Goal: Information Seeking & Learning: Learn about a topic

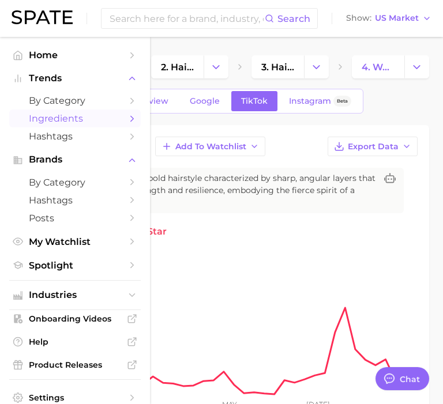
click at [42, 119] on span "Ingredients" at bounding box center [75, 118] width 92 height 11
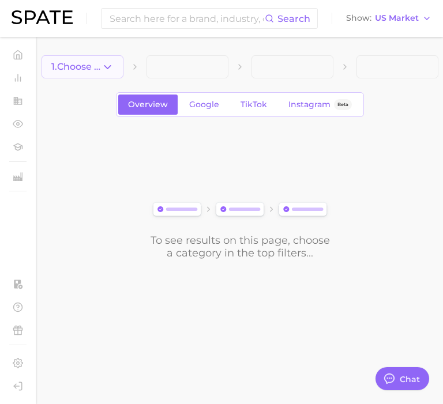
click at [104, 77] on button "1. Choose Category" at bounding box center [83, 66] width 82 height 23
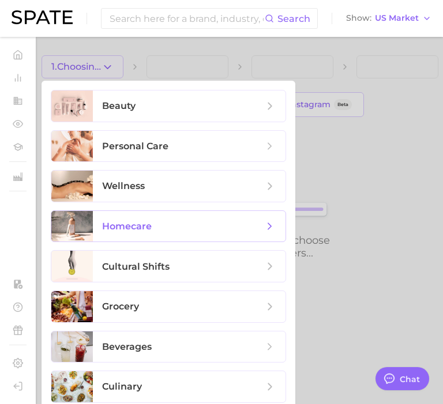
scroll to position [48, 0]
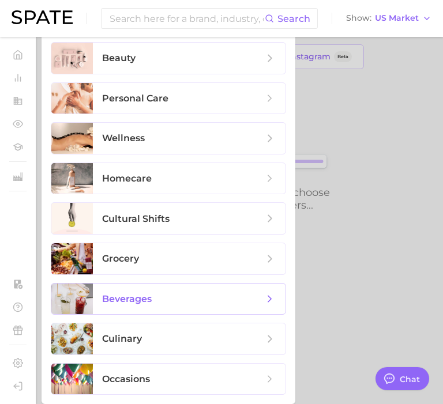
click at [174, 295] on span "beverages" at bounding box center [182, 299] width 161 height 13
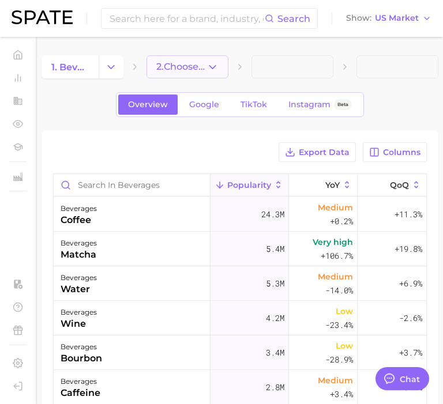
click at [202, 75] on button "2. Choose Category" at bounding box center [187, 66] width 82 height 23
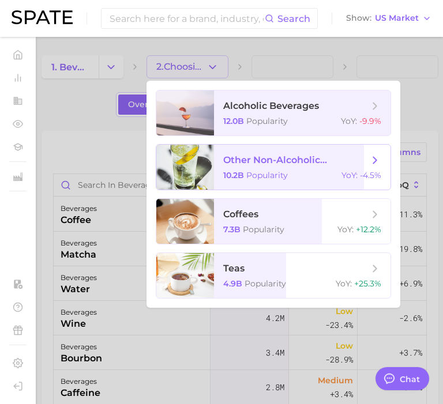
click at [243, 161] on span "other non-alcoholic beverages" at bounding box center [295, 160] width 145 height 11
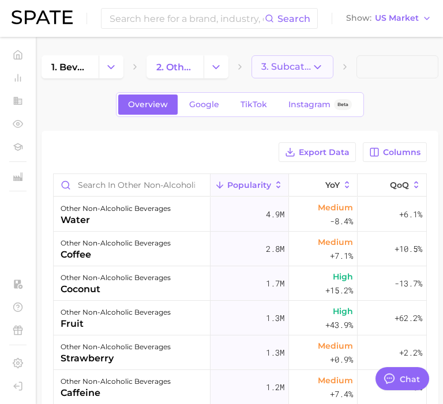
click at [291, 63] on span "3. Subcategory" at bounding box center [286, 67] width 50 height 10
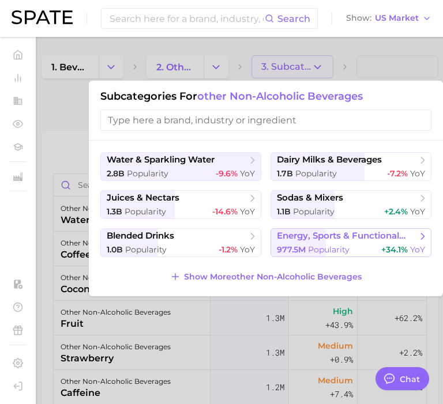
click at [318, 243] on button "energy, sports & functional drinks 977.5m Popularity +34.1% YoY" at bounding box center [350, 242] width 161 height 29
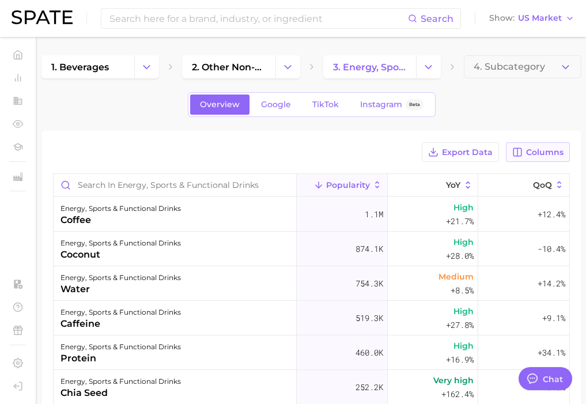
click at [442, 153] on span "Columns" at bounding box center [545, 153] width 37 height 10
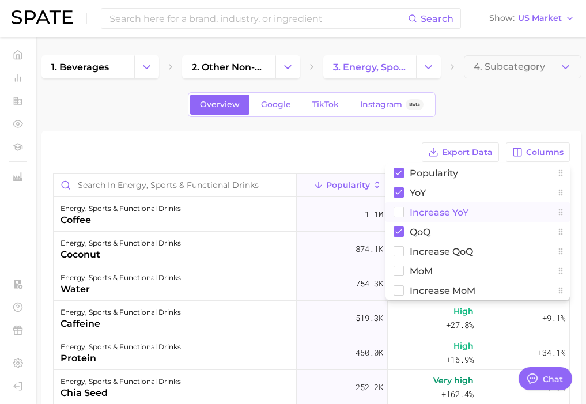
click at [399, 209] on rect at bounding box center [399, 213] width 10 height 10
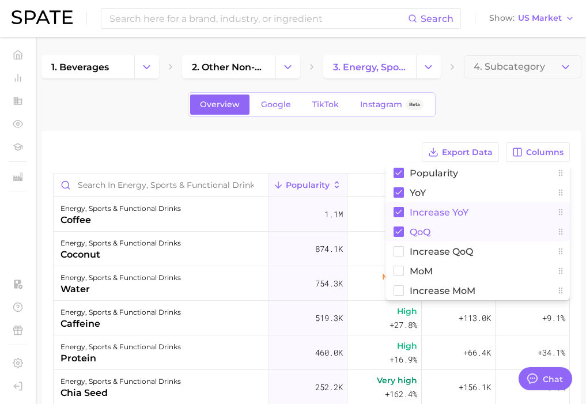
click at [399, 228] on rect at bounding box center [399, 232] width 10 height 10
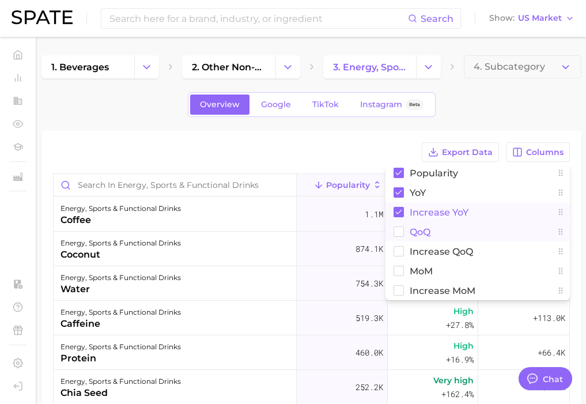
click at [311, 156] on div "Export Data Columns Popularity YoY Increase YoY QoQ Increase QoQ MoM Increase M…" at bounding box center [311, 152] width 517 height 20
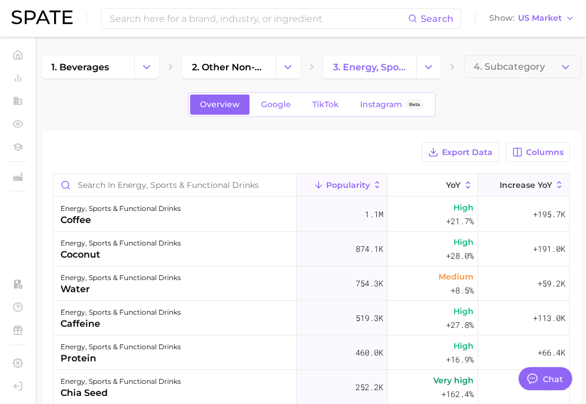
click at [442, 183] on span "Increase YoY" at bounding box center [526, 185] width 52 height 9
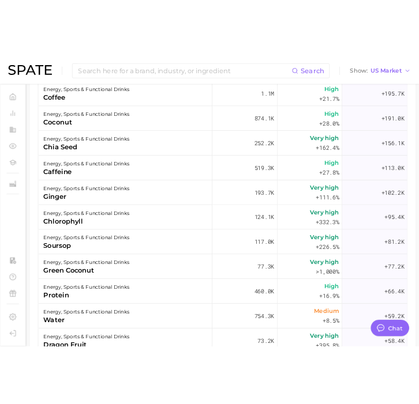
scroll to position [158, 0]
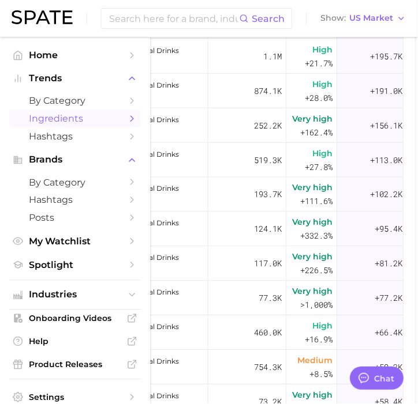
type textarea "x"
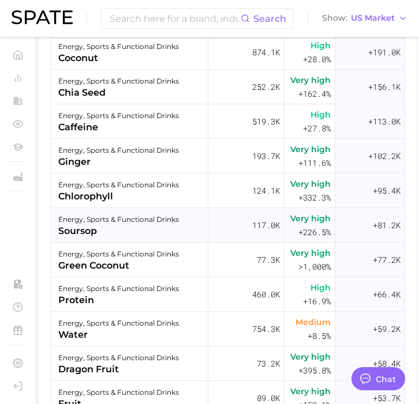
scroll to position [43, 2]
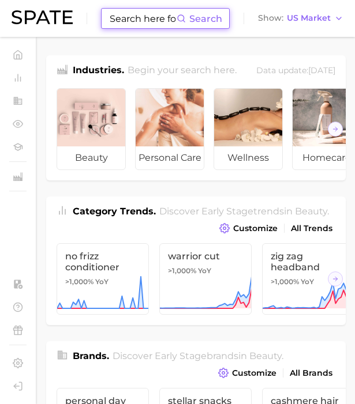
click at [141, 17] on input at bounding box center [142, 19] width 68 height 20
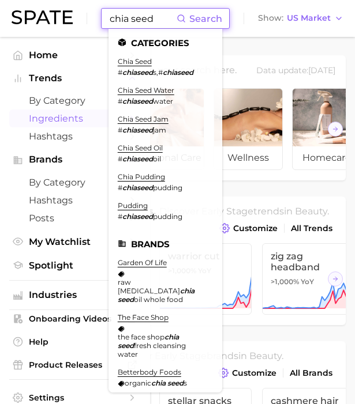
type input "chia seed"
click at [44, 118] on span "Ingredients" at bounding box center [75, 118] width 92 height 11
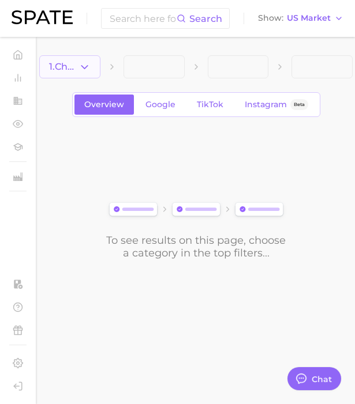
click at [85, 58] on button "1. Choose Category" at bounding box center [69, 66] width 61 height 23
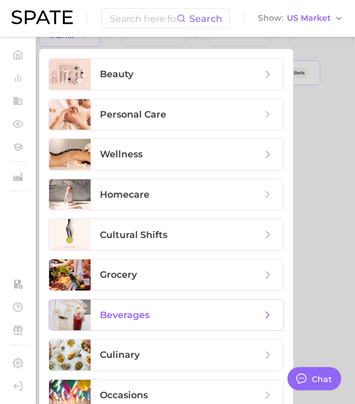
scroll to position [41, 0]
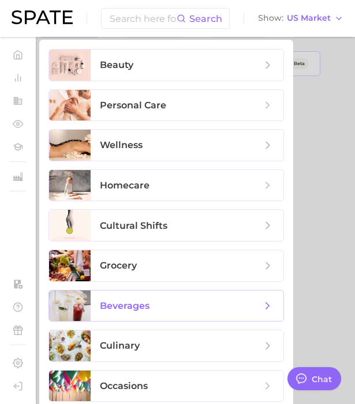
click at [151, 312] on span "beverages" at bounding box center [187, 306] width 193 height 31
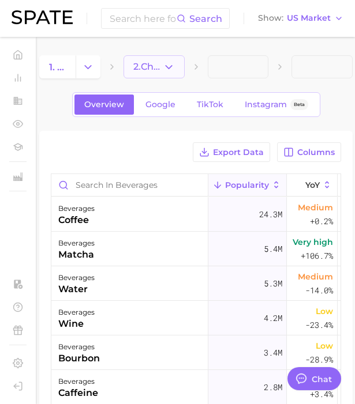
click at [166, 71] on icon "button" at bounding box center [169, 67] width 12 height 12
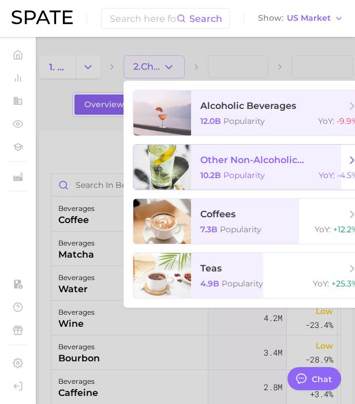
scroll to position [0, 13]
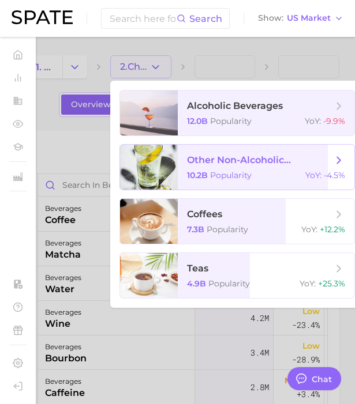
click at [191, 179] on span "other non-alcoholic beverages 10.2b Popularity YoY : -4.5%" at bounding box center [266, 167] width 176 height 45
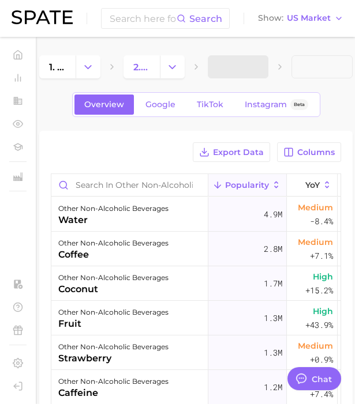
click at [239, 64] on span at bounding box center [238, 66] width 61 height 23
click at [247, 67] on span at bounding box center [238, 66] width 61 height 23
click at [254, 71] on icon "button" at bounding box center [252, 67] width 12 height 12
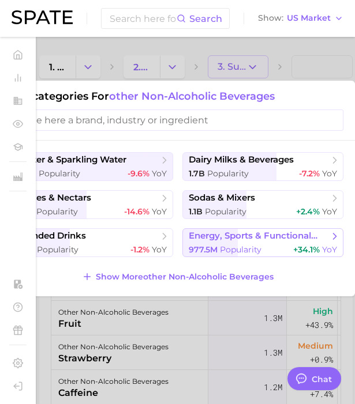
click at [275, 247] on div "977.5m Popularity +34.1% YoY" at bounding box center [263, 250] width 148 height 11
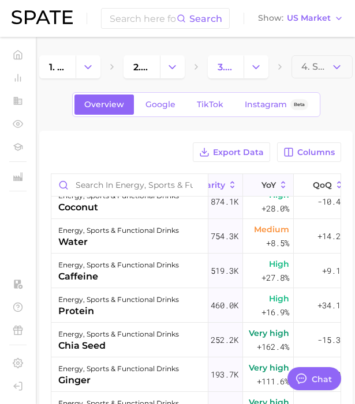
scroll to position [47, 52]
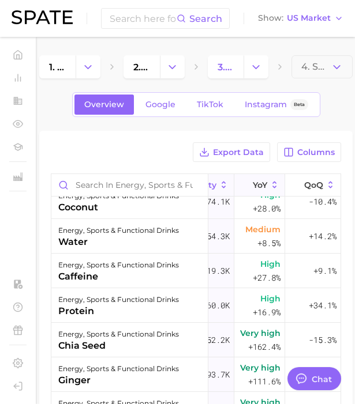
click at [257, 187] on span "YoY" at bounding box center [260, 185] width 14 height 9
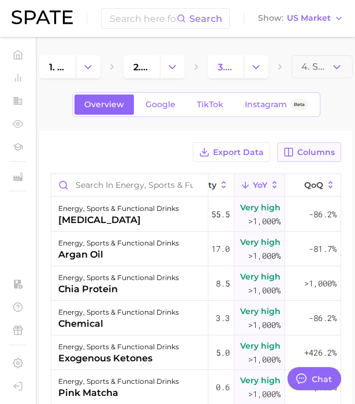
click at [304, 152] on span "Columns" at bounding box center [315, 153] width 37 height 10
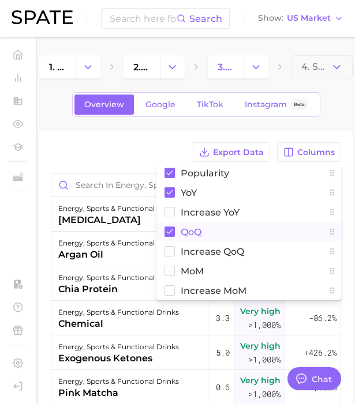
click at [173, 234] on rect at bounding box center [169, 232] width 10 height 10
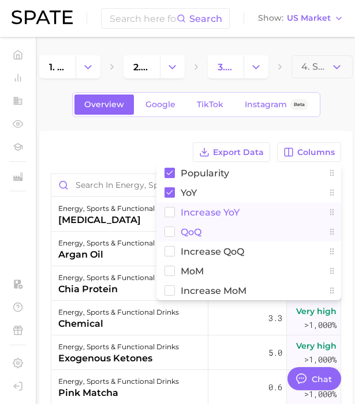
click at [172, 217] on button "Increase YoY" at bounding box center [248, 212] width 185 height 20
click at [135, 141] on div "Export Data Columns Popularity YoY Increase YoY QoQ Increase QoQ MoM Increase M…" at bounding box center [195, 360] width 313 height 458
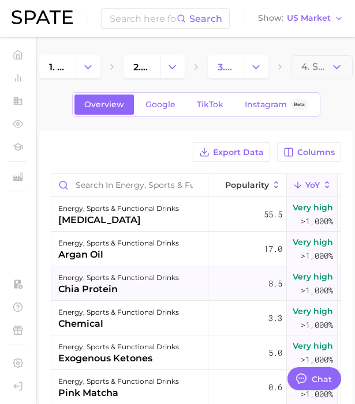
scroll to position [0, 66]
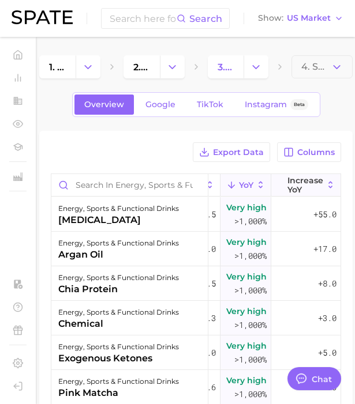
click at [315, 187] on span "Increase YoY" at bounding box center [305, 185] width 36 height 18
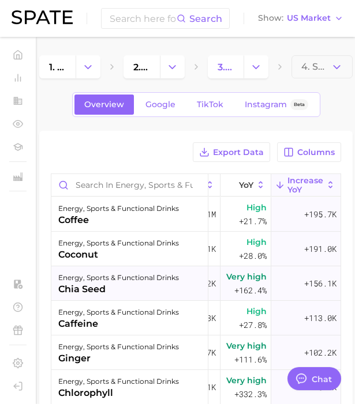
scroll to position [7, 66]
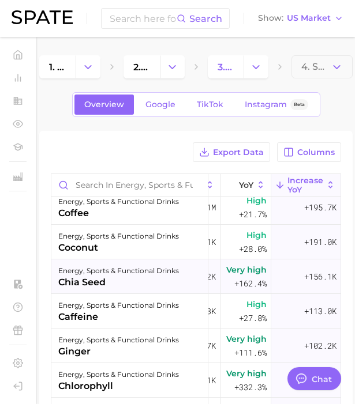
click at [152, 281] on div "chia seed" at bounding box center [118, 283] width 121 height 14
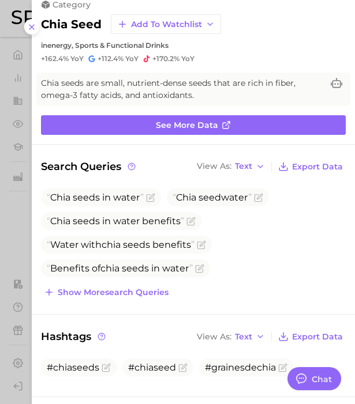
scroll to position [17, 0]
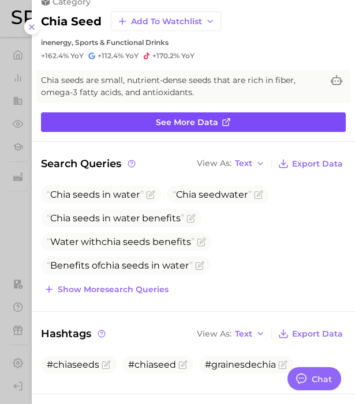
click at [190, 125] on span "See more data" at bounding box center [187, 123] width 62 height 10
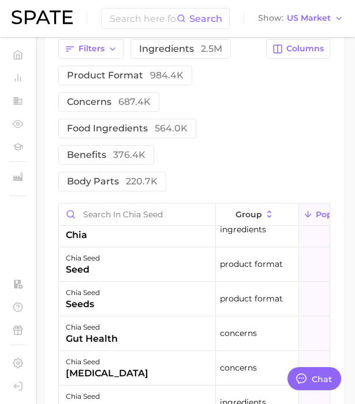
scroll to position [16, 0]
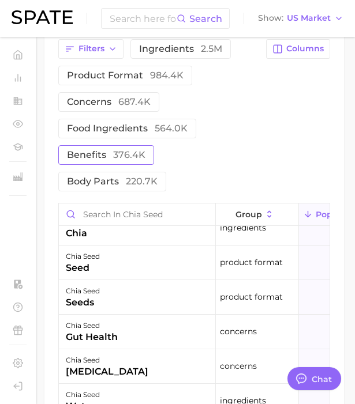
click at [142, 160] on span "376.4k" at bounding box center [129, 154] width 32 height 11
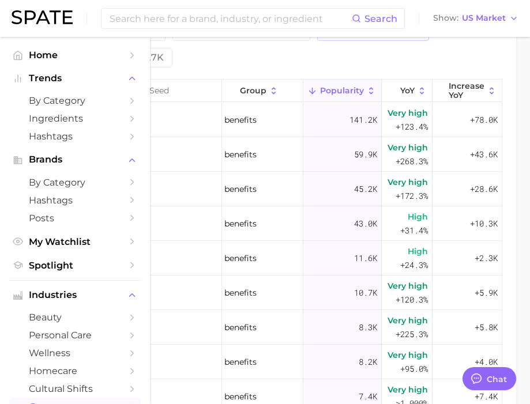
scroll to position [0, 2]
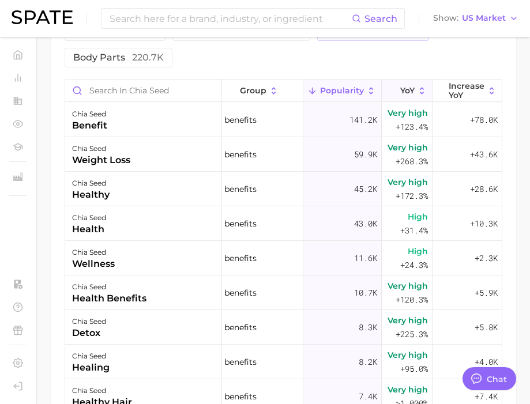
click at [409, 96] on button "YoY" at bounding box center [407, 91] width 51 height 22
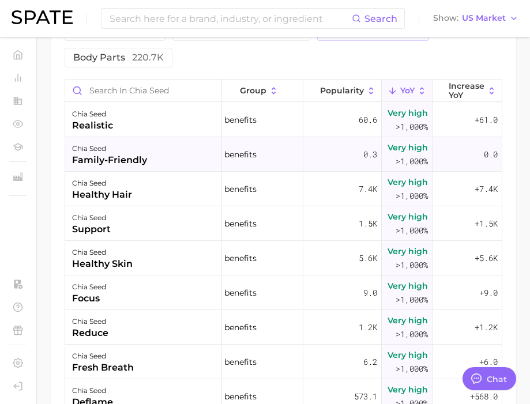
scroll to position [0, 0]
click at [362, 92] on span "Popularity" at bounding box center [344, 90] width 44 height 9
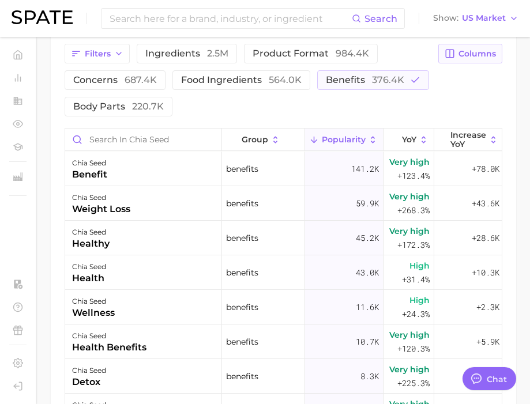
scroll to position [648, 0]
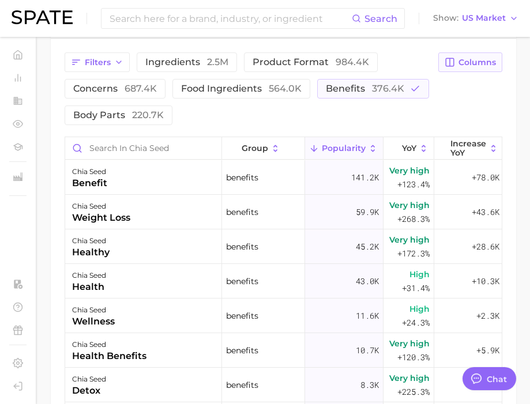
click at [469, 58] on span "Columns" at bounding box center [476, 63] width 37 height 10
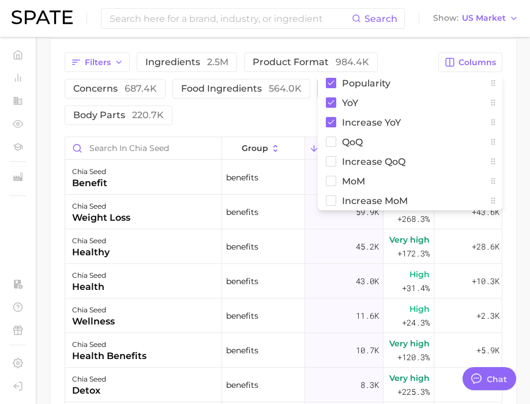
click at [427, 42] on div "Filters ingredients 2.5m product format 984.4k concerns 687.4k food ingredients…" at bounding box center [283, 297] width 465 height 516
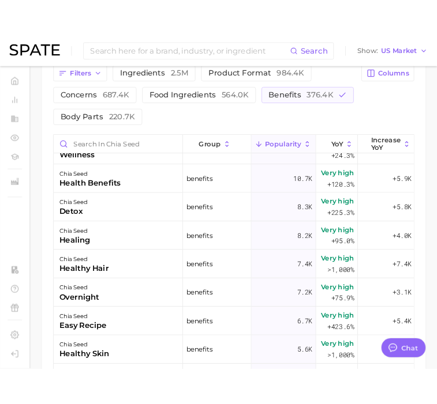
scroll to position [0, 0]
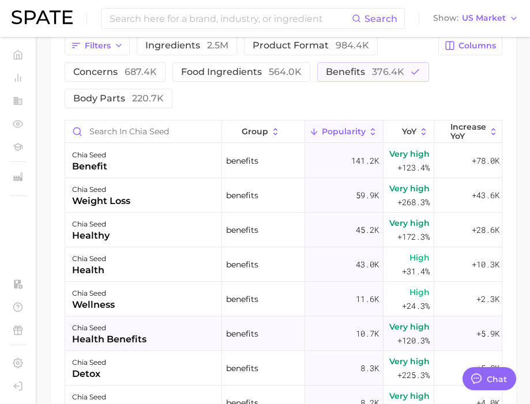
type textarea "x"
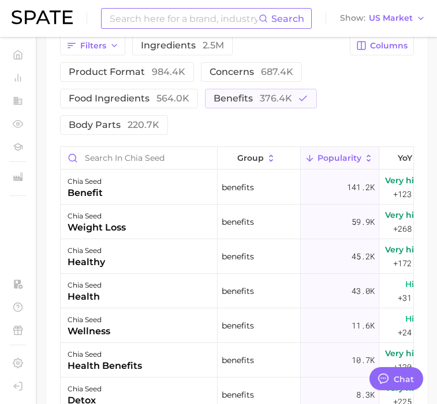
click at [198, 24] on input at bounding box center [183, 19] width 150 height 20
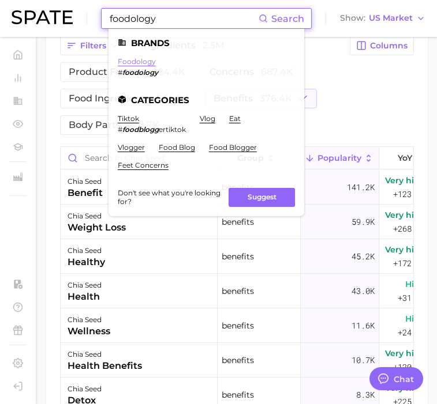
type input "foodology"
click at [139, 60] on link "foodology" at bounding box center [137, 61] width 38 height 9
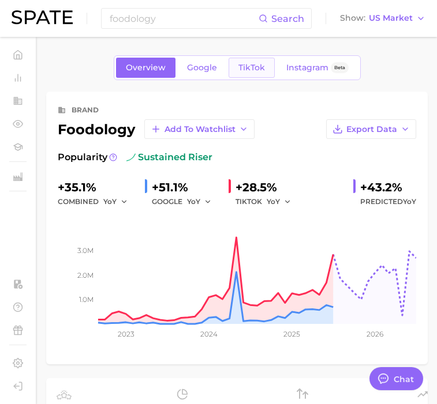
click at [242, 63] on span "TikTok" at bounding box center [251, 68] width 27 height 10
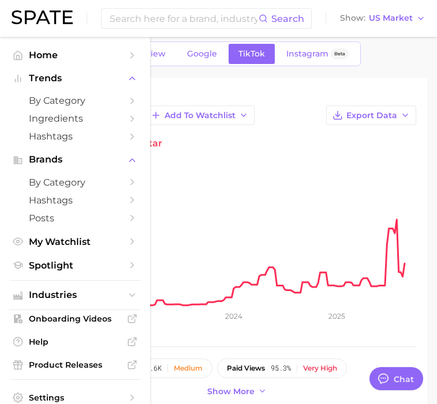
scroll to position [15, 0]
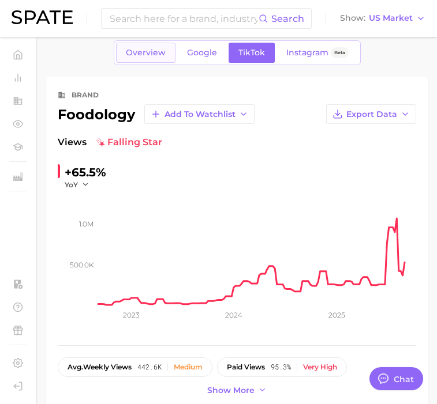
click at [156, 54] on span "Overview" at bounding box center [146, 53] width 40 height 10
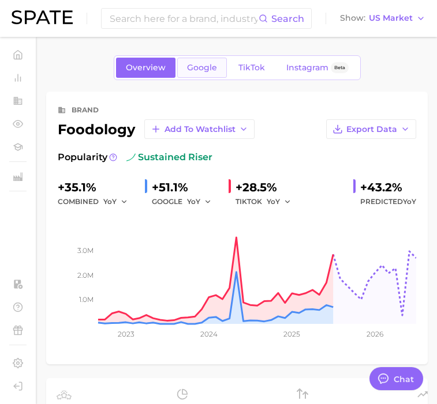
click at [210, 69] on span "Google" at bounding box center [202, 68] width 30 height 10
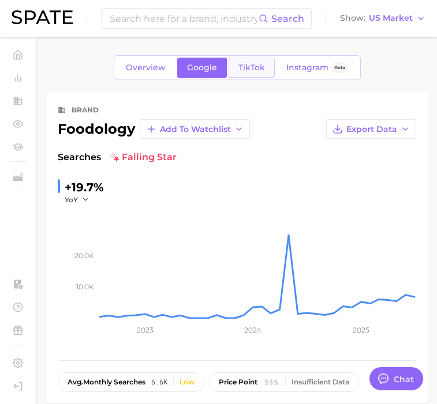
click at [242, 63] on span "TikTok" at bounding box center [251, 68] width 27 height 10
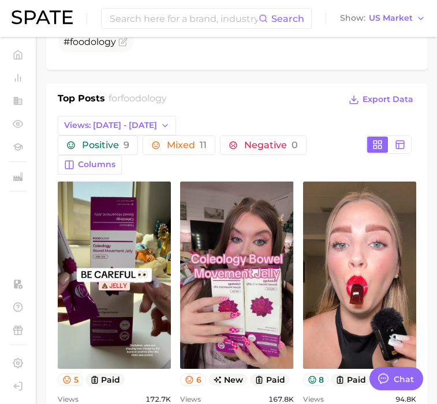
scroll to position [453, 0]
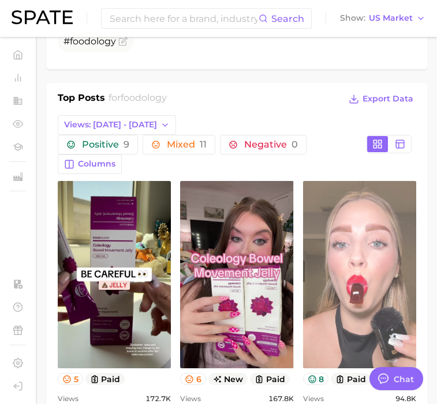
click at [337, 284] on link "view post on TikTok" at bounding box center [359, 274] width 113 height 187
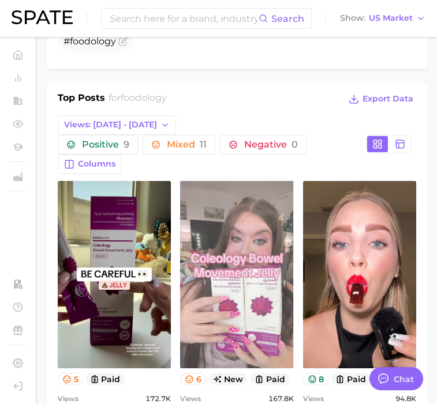
click at [219, 289] on link "view post on TikTok" at bounding box center [236, 274] width 113 height 187
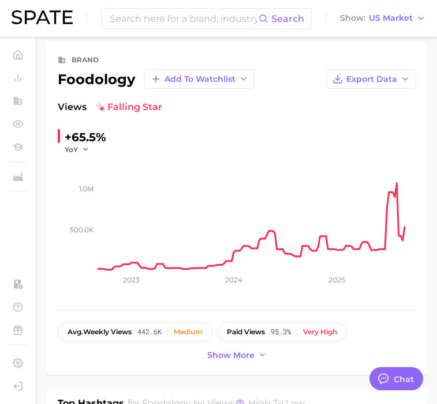
scroll to position [0, 0]
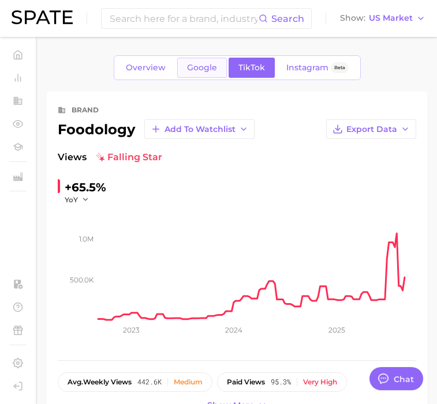
click at [205, 72] on span "Google" at bounding box center [202, 68] width 30 height 10
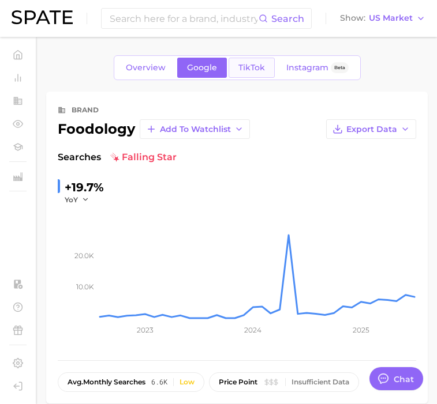
click at [254, 72] on span "TikTok" at bounding box center [251, 68] width 27 height 10
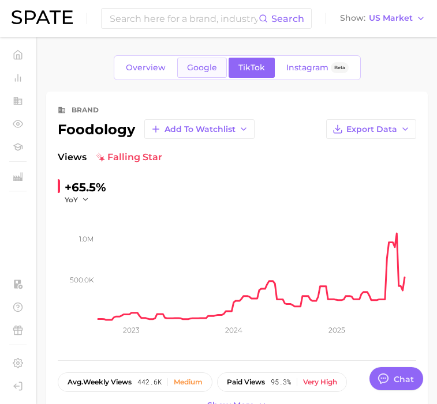
click at [205, 72] on span "Google" at bounding box center [202, 68] width 30 height 10
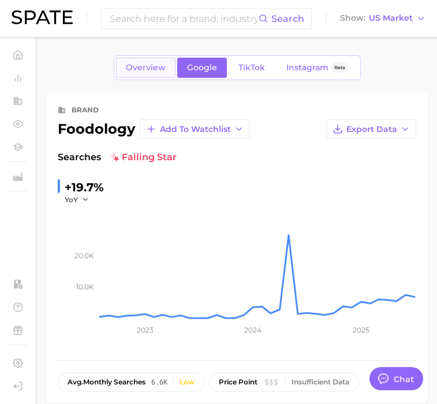
click at [147, 66] on span "Overview" at bounding box center [146, 68] width 40 height 10
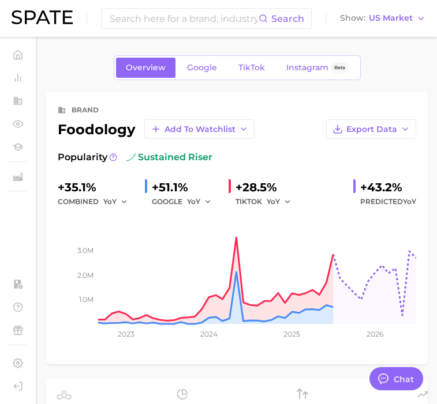
click at [256, 78] on div "Overview Google TikTok Instagram Beta" at bounding box center [237, 67] width 247 height 25
click at [256, 71] on span "TikTok" at bounding box center [251, 68] width 27 height 10
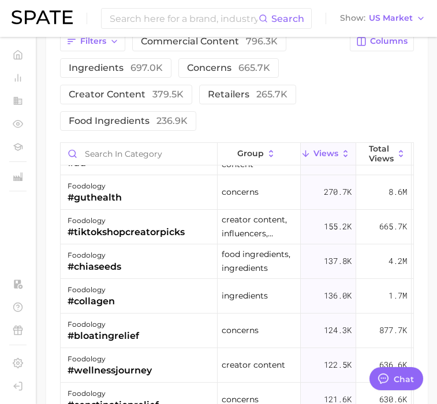
scroll to position [24, 0]
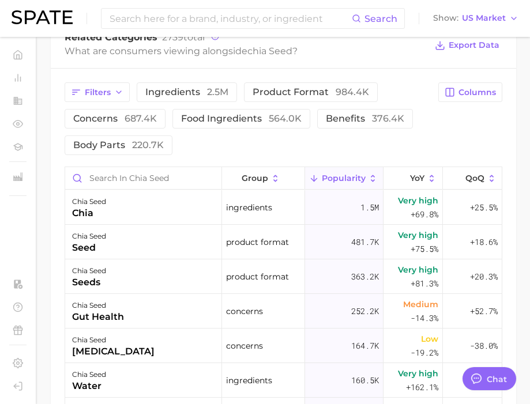
scroll to position [572, 0]
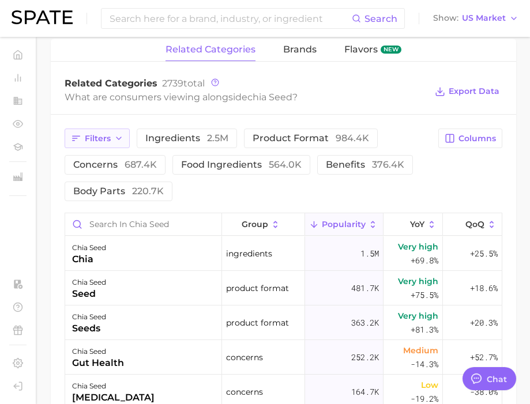
click at [115, 141] on icon "button" at bounding box center [118, 138] width 9 height 9
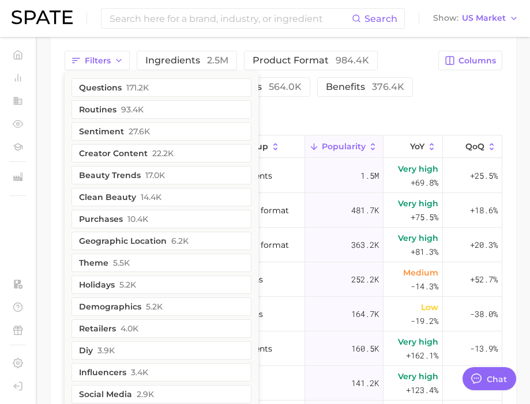
scroll to position [655, 0]
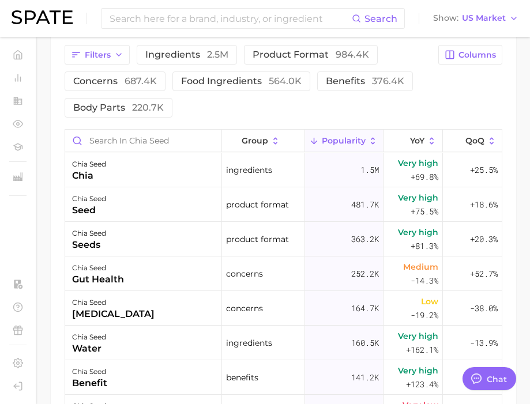
click at [280, 107] on div "Filters ingredients 2.5m product format 984.4k concerns 687.4k food ingredients…" at bounding box center [248, 81] width 367 height 73
click at [367, 87] on button "benefits 376.4k" at bounding box center [365, 82] width 96 height 20
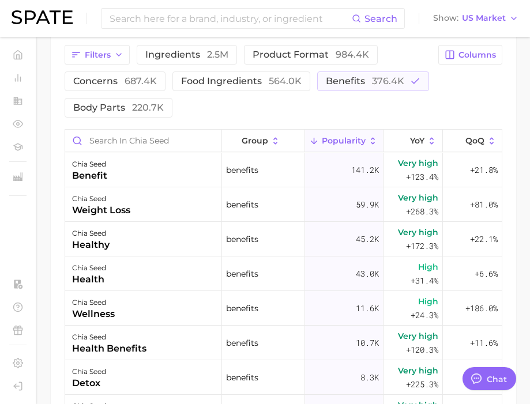
scroll to position [0, 0]
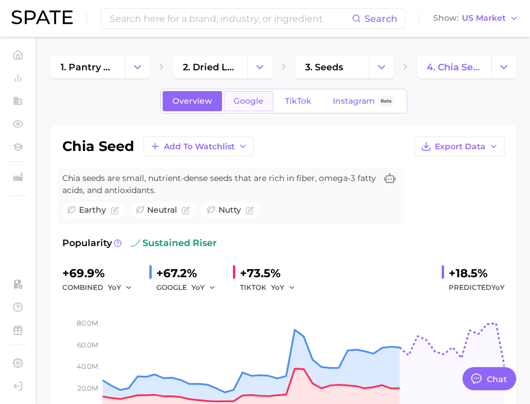
click at [256, 97] on span "Google" at bounding box center [249, 101] width 30 height 10
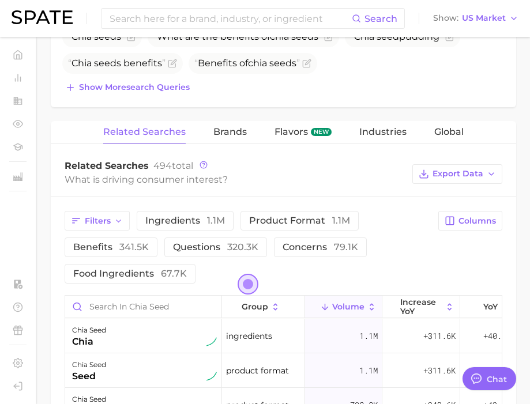
scroll to position [509, 0]
click at [136, 245] on span "341.5k" at bounding box center [133, 246] width 29 height 11
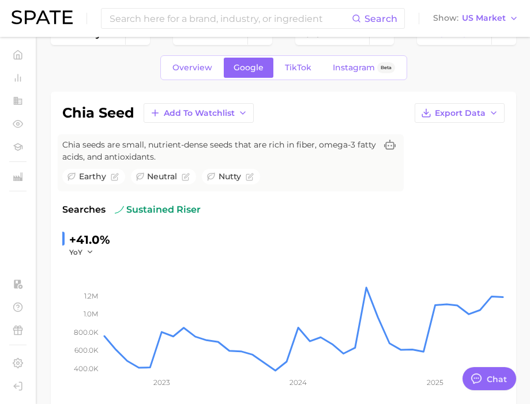
scroll to position [35, 0]
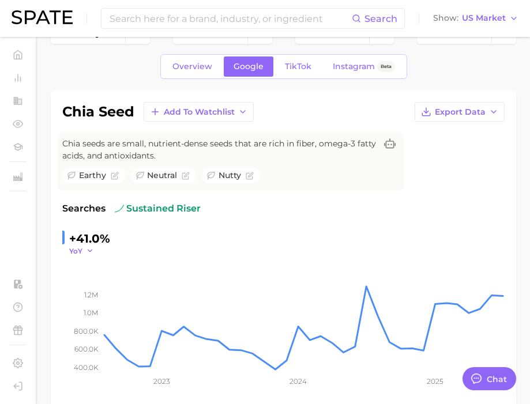
click at [84, 247] on button "YoY" at bounding box center [81, 251] width 25 height 10
click at [204, 57] on link "Overview" at bounding box center [192, 67] width 59 height 20
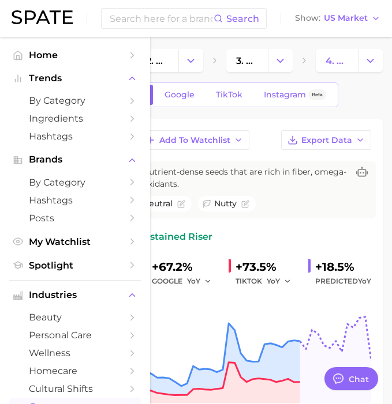
scroll to position [1, 0]
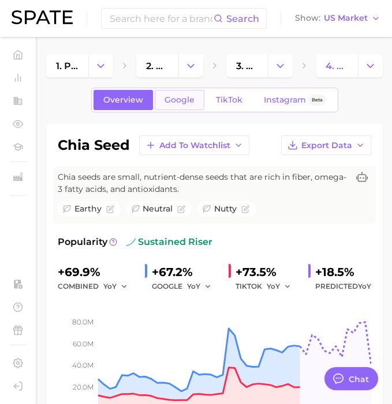
click at [177, 101] on span "Google" at bounding box center [179, 100] width 30 height 10
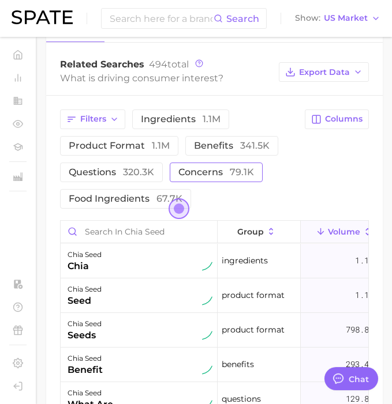
scroll to position [681, 0]
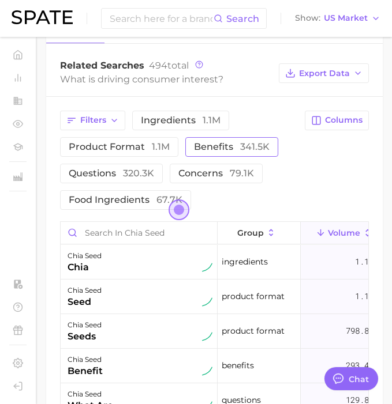
click at [215, 145] on span "benefits 341.5k" at bounding box center [232, 146] width 76 height 11
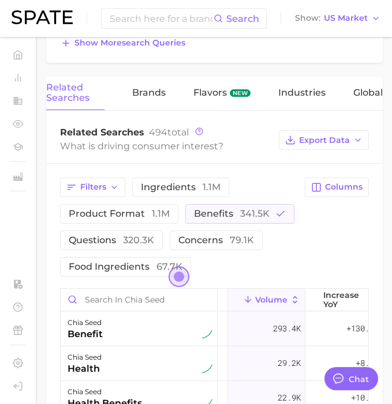
scroll to position [601, 0]
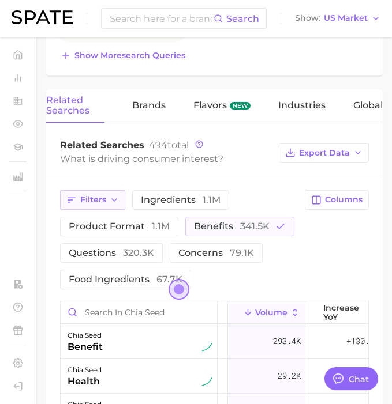
click at [107, 206] on button "Filters" at bounding box center [92, 200] width 65 height 20
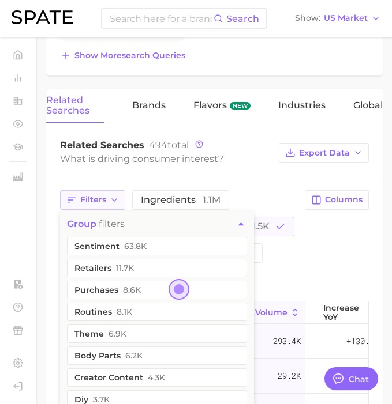
click at [107, 206] on button "Filters" at bounding box center [92, 200] width 65 height 20
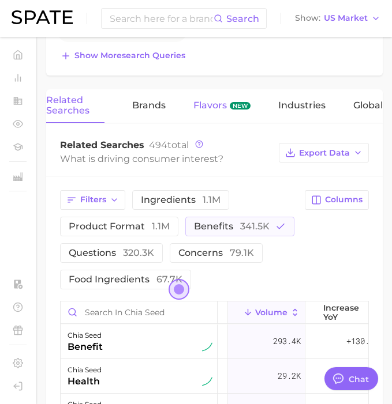
click at [236, 104] on span "new" at bounding box center [240, 106] width 21 height 8
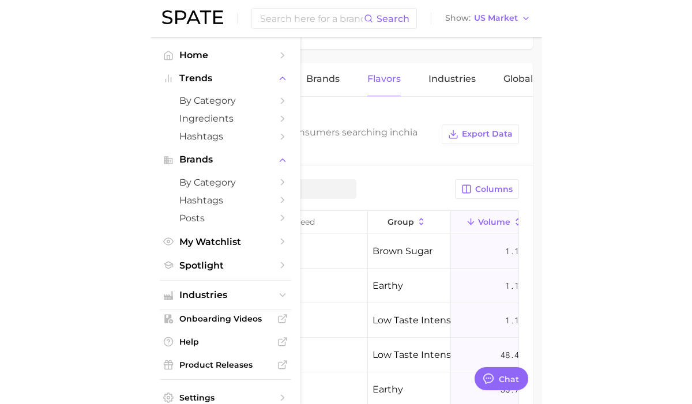
scroll to position [588, 0]
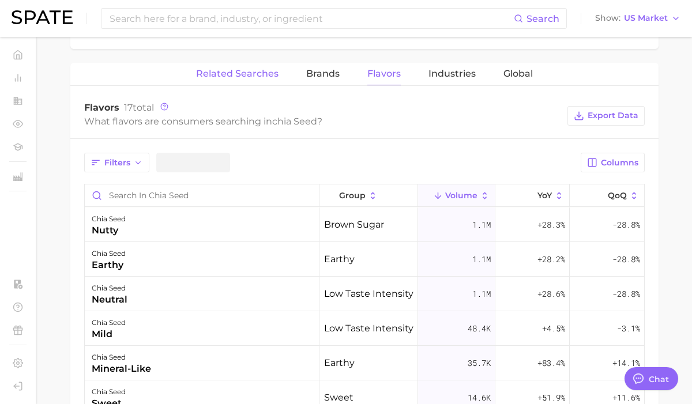
click at [261, 80] on button "Related Searches" at bounding box center [237, 74] width 82 height 22
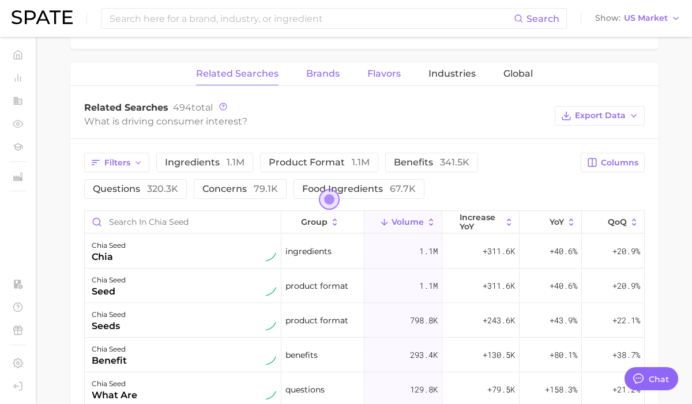
click at [313, 81] on button "Brands" at bounding box center [322, 74] width 33 height 22
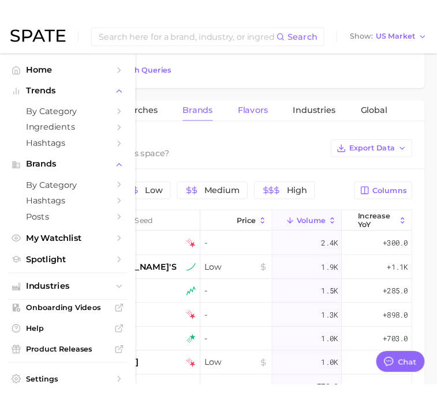
scroll to position [607, 0]
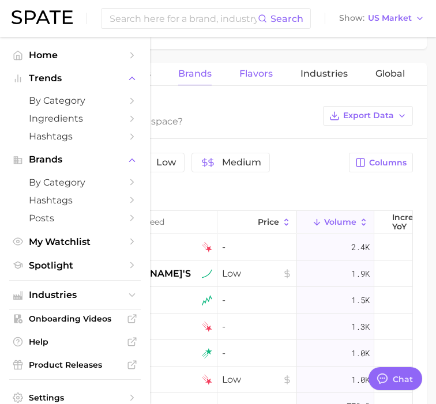
type textarea "x"
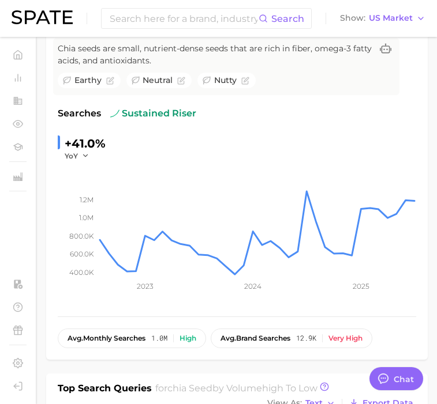
scroll to position [0, 0]
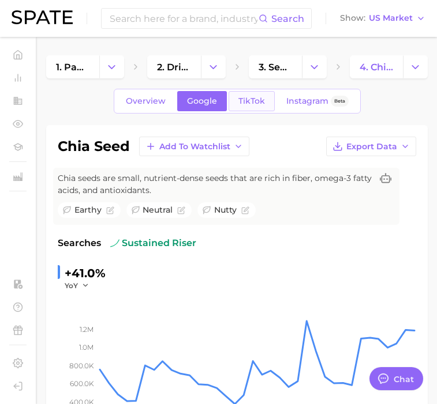
click at [247, 104] on span "TikTok" at bounding box center [251, 101] width 27 height 10
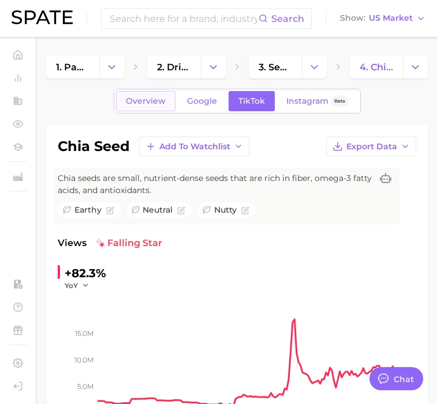
click at [147, 110] on link "Overview" at bounding box center [145, 101] width 59 height 20
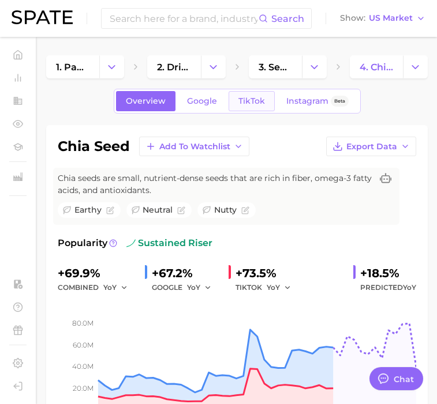
click at [253, 106] on span "TikTok" at bounding box center [251, 101] width 27 height 10
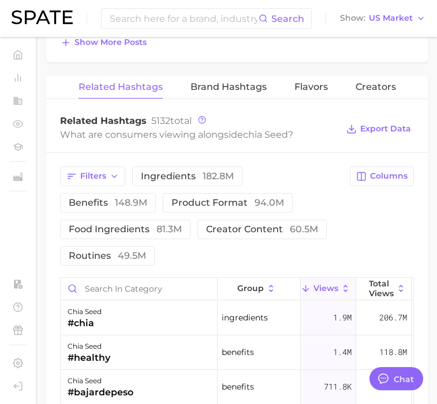
scroll to position [1157, 0]
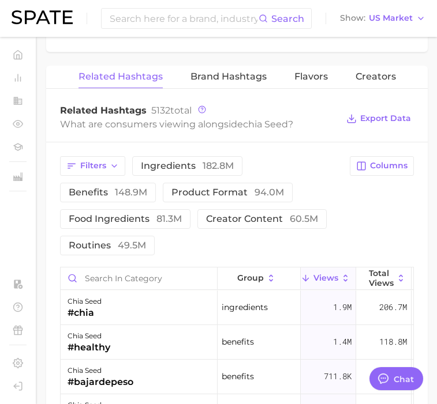
click at [127, 156] on div "Filters ingredients 182.8m benefits 148.9m product format 94.0m food ingredient…" at bounding box center [201, 205] width 283 height 99
click at [114, 165] on polyline "button" at bounding box center [114, 166] width 5 height 2
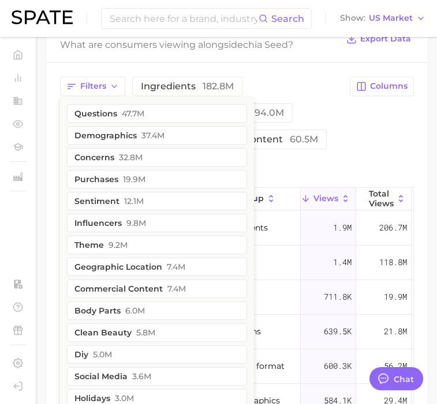
scroll to position [1235, 0]
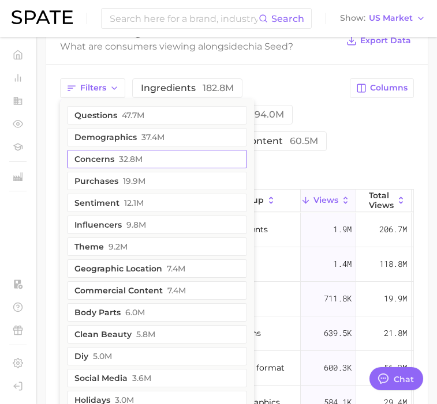
click at [112, 150] on button "concerns 32.8m" at bounding box center [157, 159] width 180 height 18
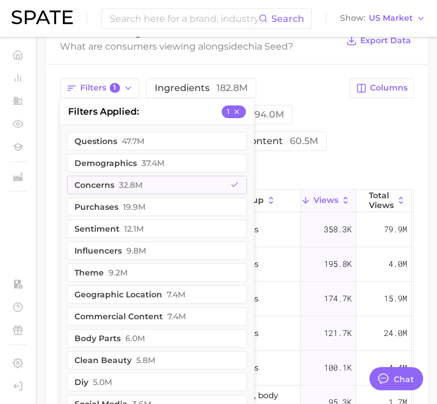
click at [322, 145] on div "Filters 1 filters applied 1 questions 47.7m demographics 37.4m concerns 32.8m p…" at bounding box center [201, 127] width 283 height 99
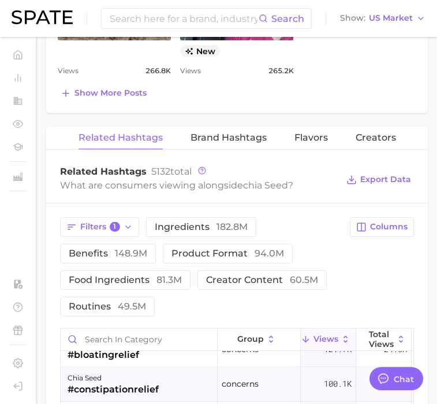
scroll to position [1071, 0]
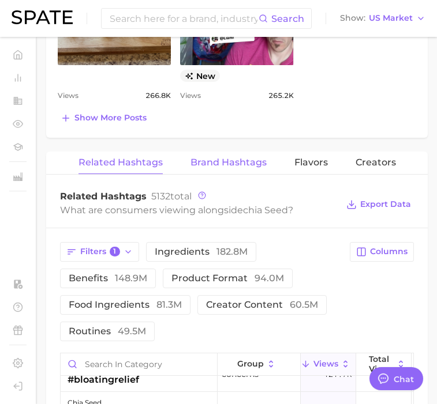
click at [250, 157] on span "Brand Hashtags" at bounding box center [228, 162] width 76 height 10
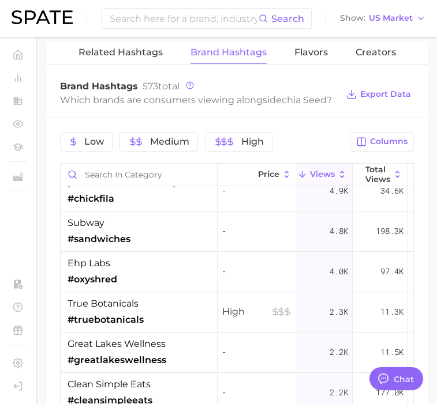
scroll to position [138, 0]
